Goal: Information Seeking & Learning: Learn about a topic

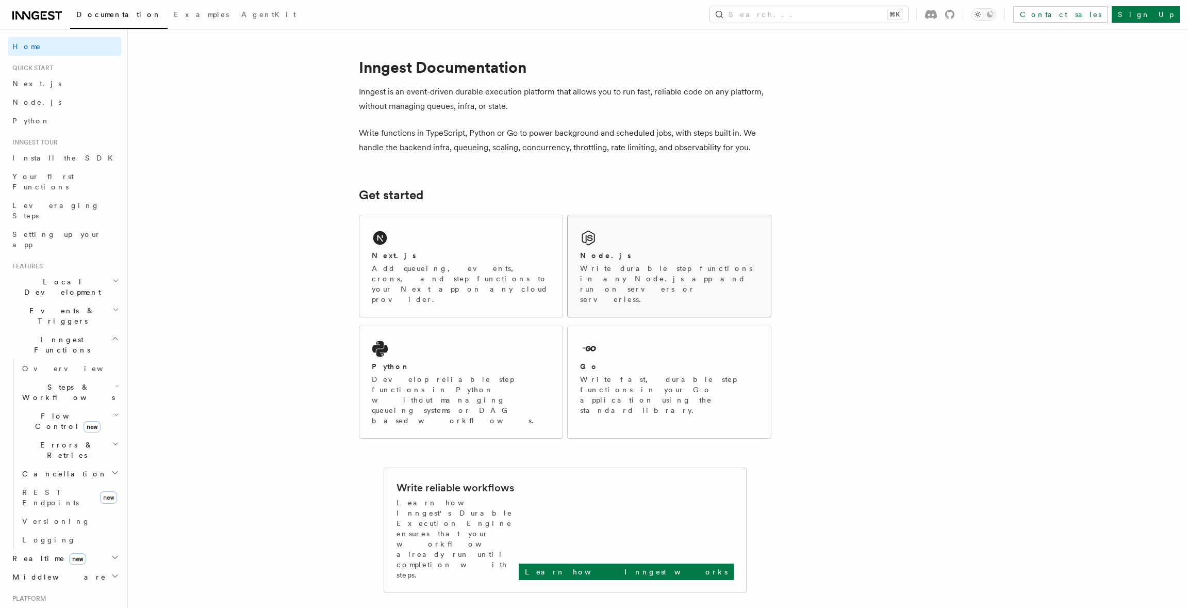
click at [645, 243] on div "Node.js Write durable step functions in any Node.js app and run on servers or s…" at bounding box center [669, 266] width 203 height 102
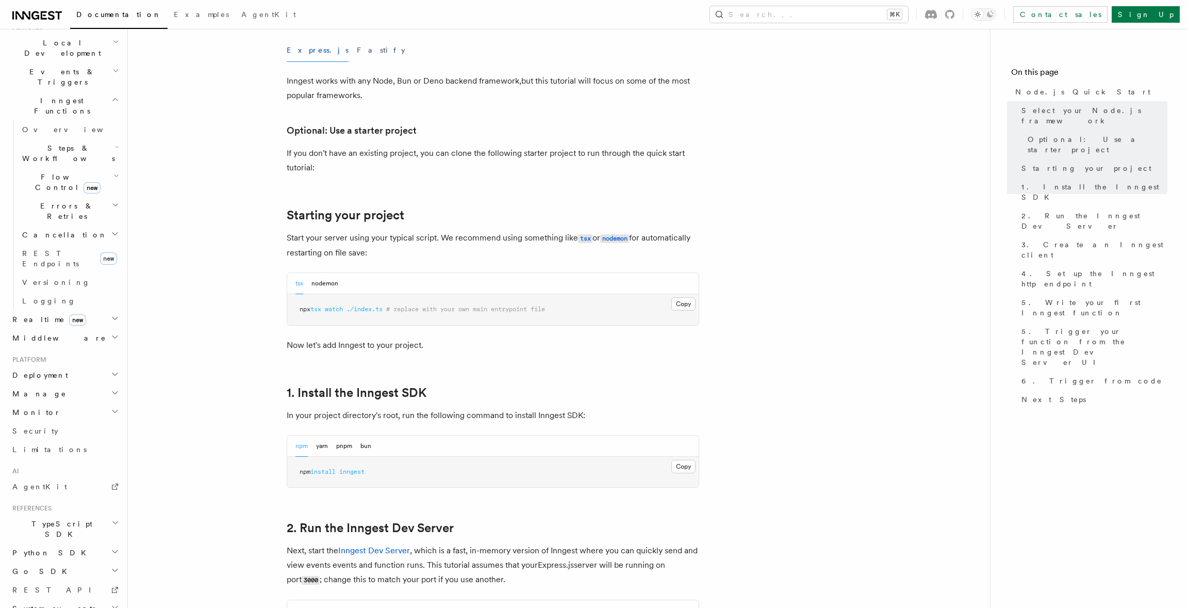
scroll to position [238, 0]
click at [65, 515] on h2 "TypeScript SDK" at bounding box center [64, 529] width 113 height 29
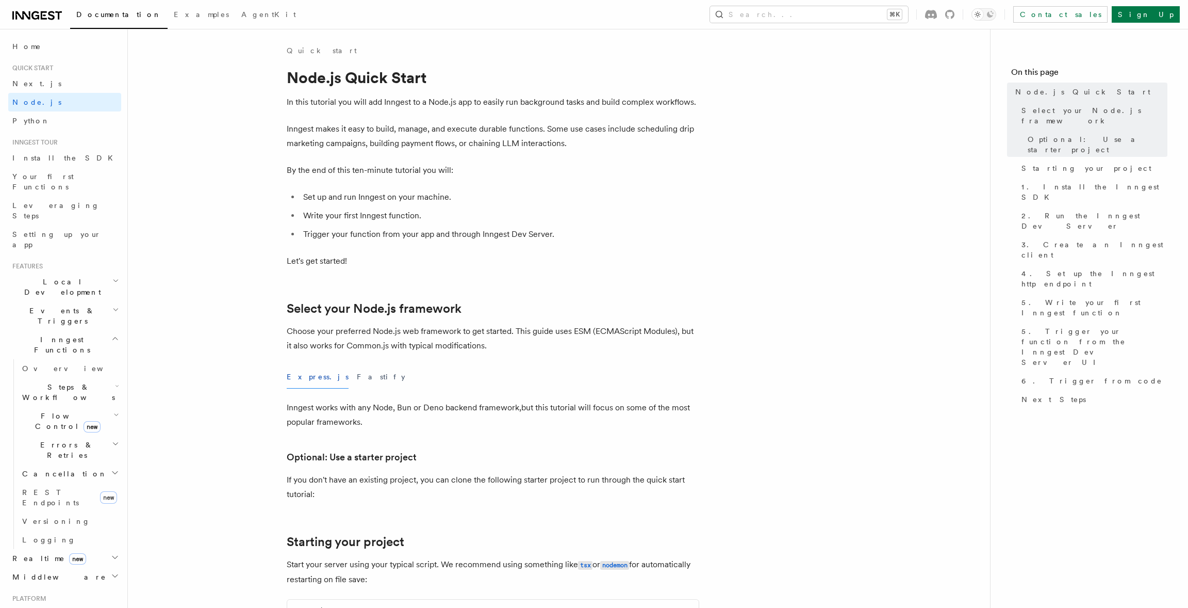
scroll to position [0, 0]
click at [70, 382] on span "Steps & Workflows" at bounding box center [66, 392] width 97 height 21
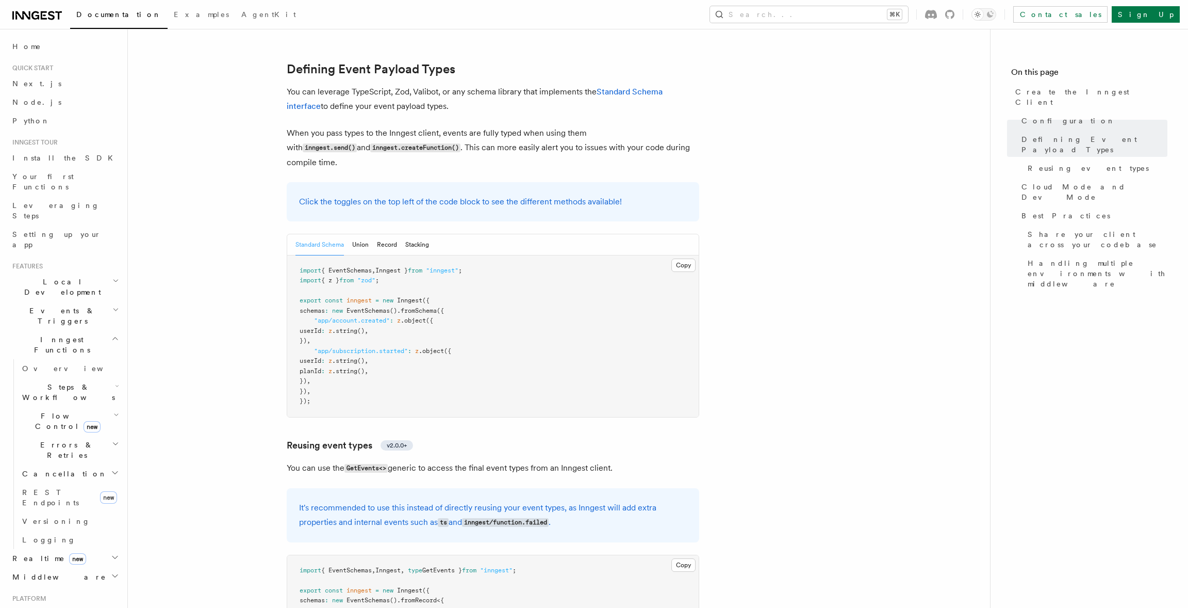
scroll to position [913, 0]
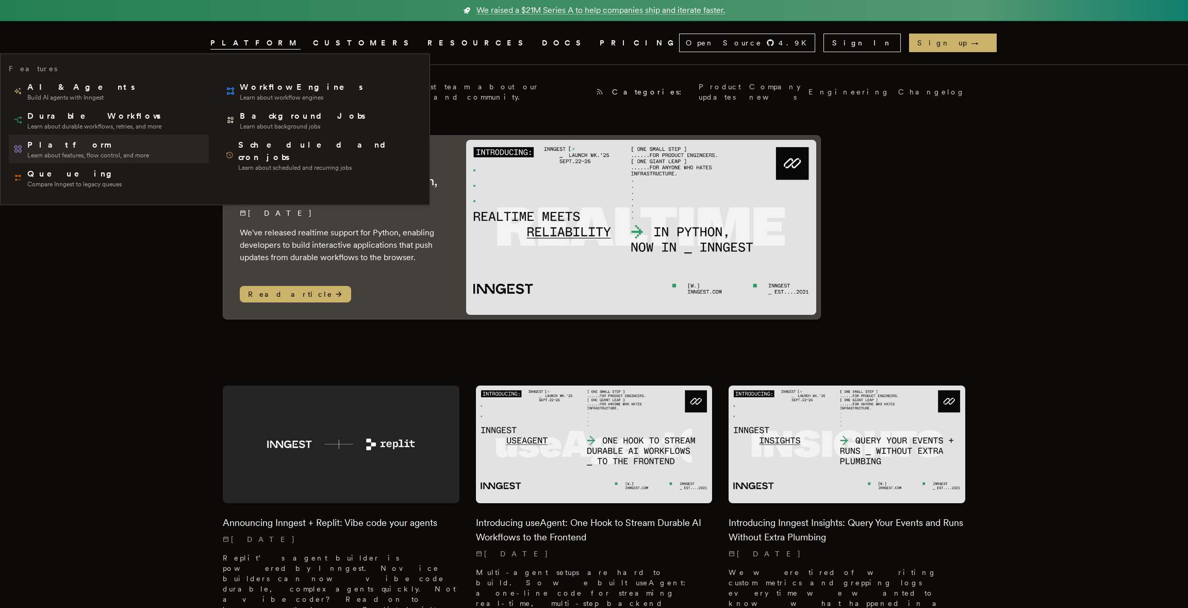
click at [77, 150] on span "Platform" at bounding box center [88, 145] width 122 height 12
